Goal: Transaction & Acquisition: Download file/media

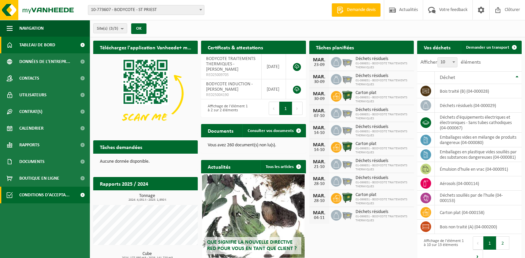
click at [63, 195] on span "Conditions d'accepta..." at bounding box center [44, 194] width 50 height 17
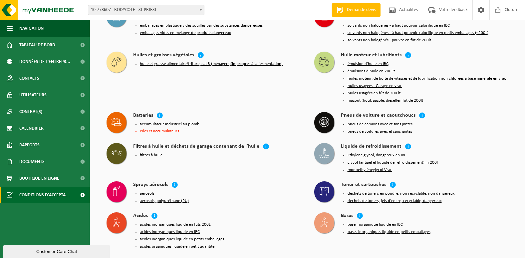
scroll to position [818, 0]
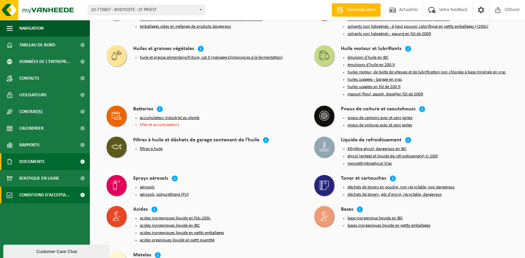
click at [52, 165] on link "Documents" at bounding box center [45, 161] width 90 height 17
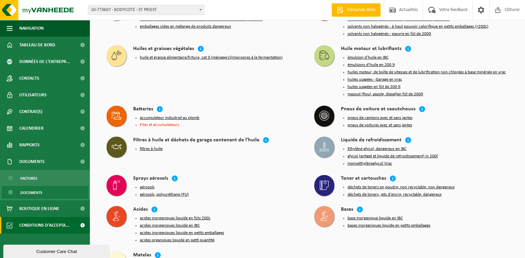
click at [52, 191] on link "Documents" at bounding box center [45, 192] width 87 height 13
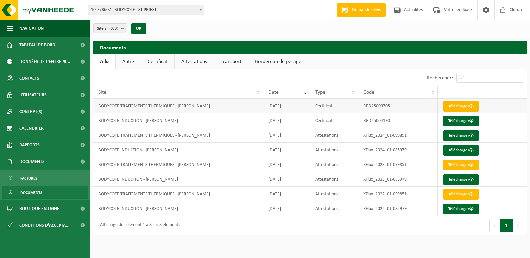
click at [465, 108] on link "Télécharger" at bounding box center [461, 106] width 35 height 11
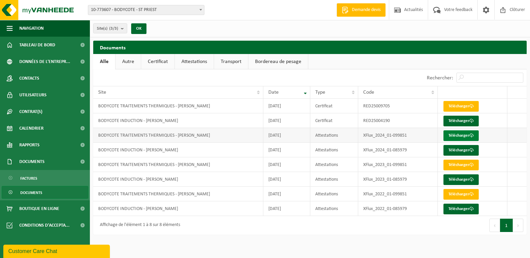
click at [452, 138] on link "Télécharger" at bounding box center [461, 135] width 35 height 11
click at [453, 106] on link "Télécharger" at bounding box center [461, 106] width 35 height 11
click at [517, 9] on span "Clôturer" at bounding box center [517, 10] width 19 height 20
